Goal: Book appointment/travel/reservation

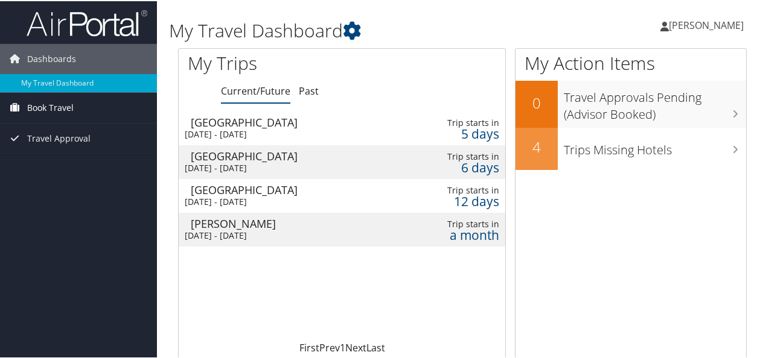
click at [77, 107] on link "Book Travel" at bounding box center [78, 107] width 157 height 30
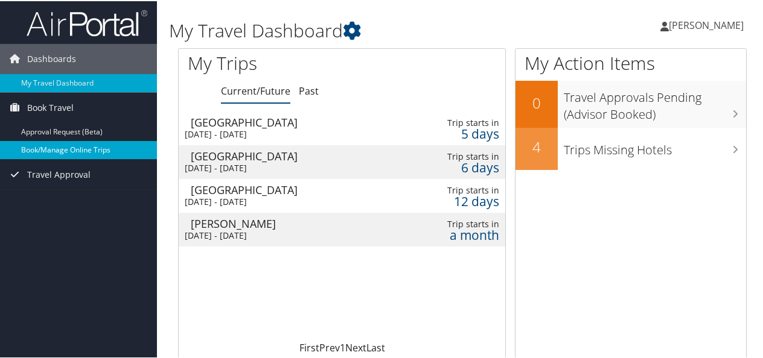
click at [79, 146] on link "Book/Manage Online Trips" at bounding box center [78, 149] width 157 height 18
